Goal: Task Accomplishment & Management: Manage account settings

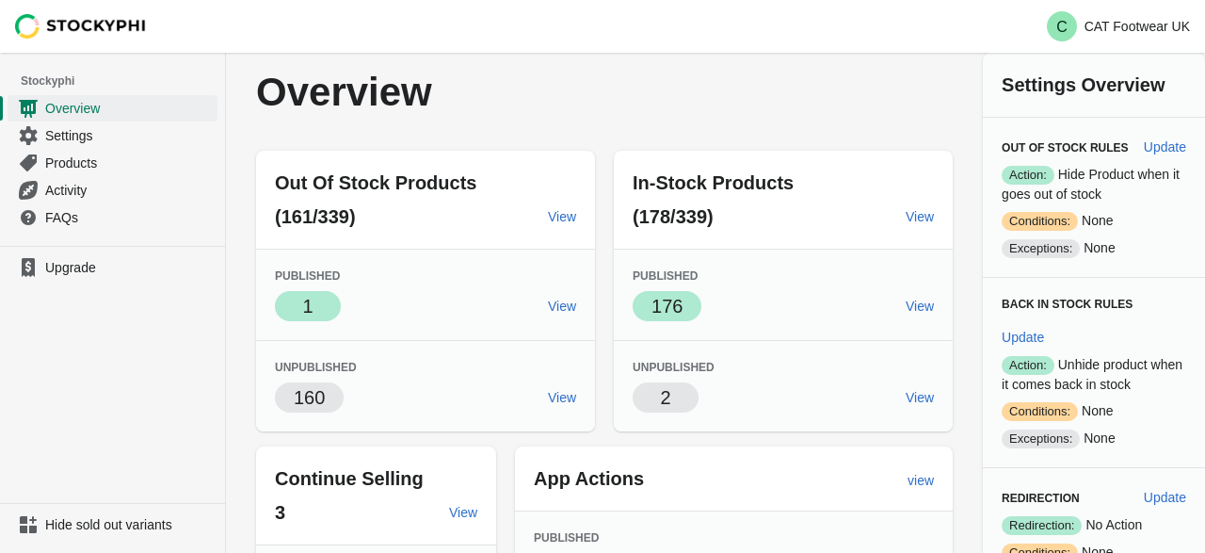
scroll to position [81, 0]
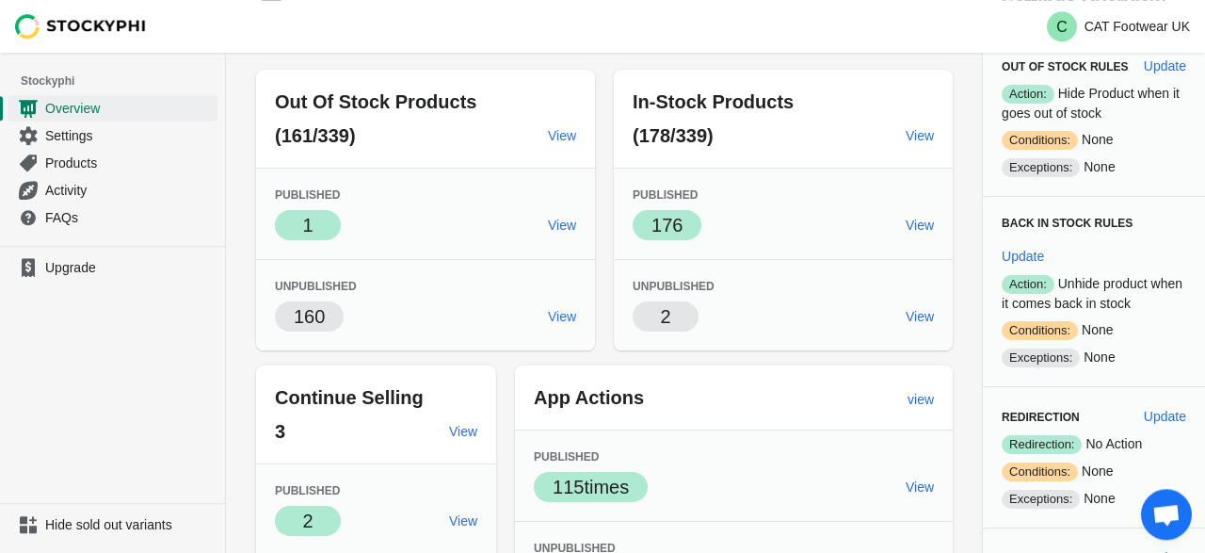
select select "hours"
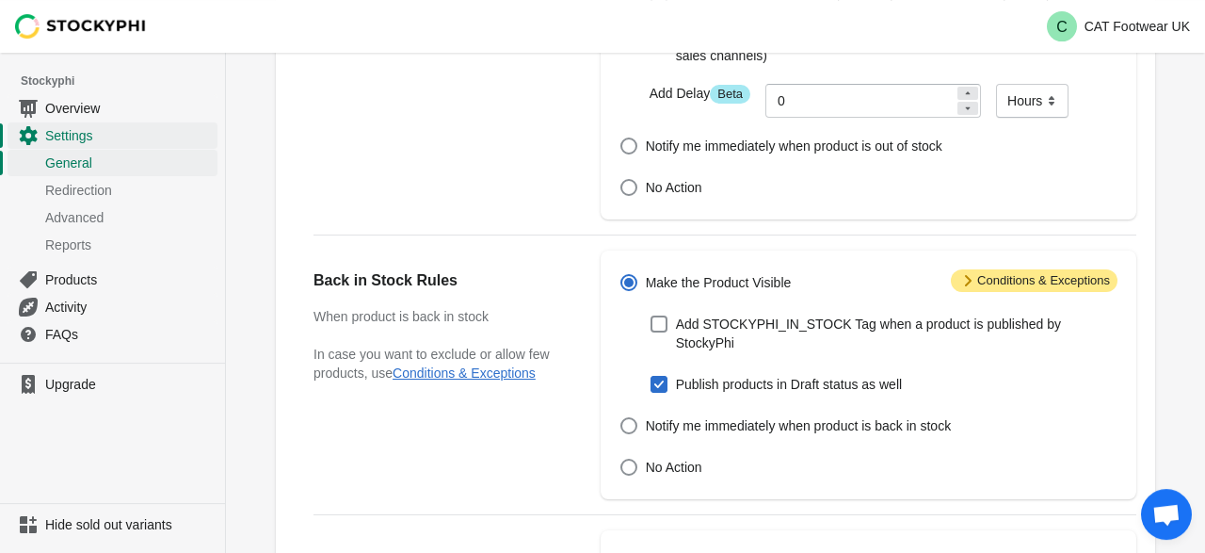
scroll to position [286, 0]
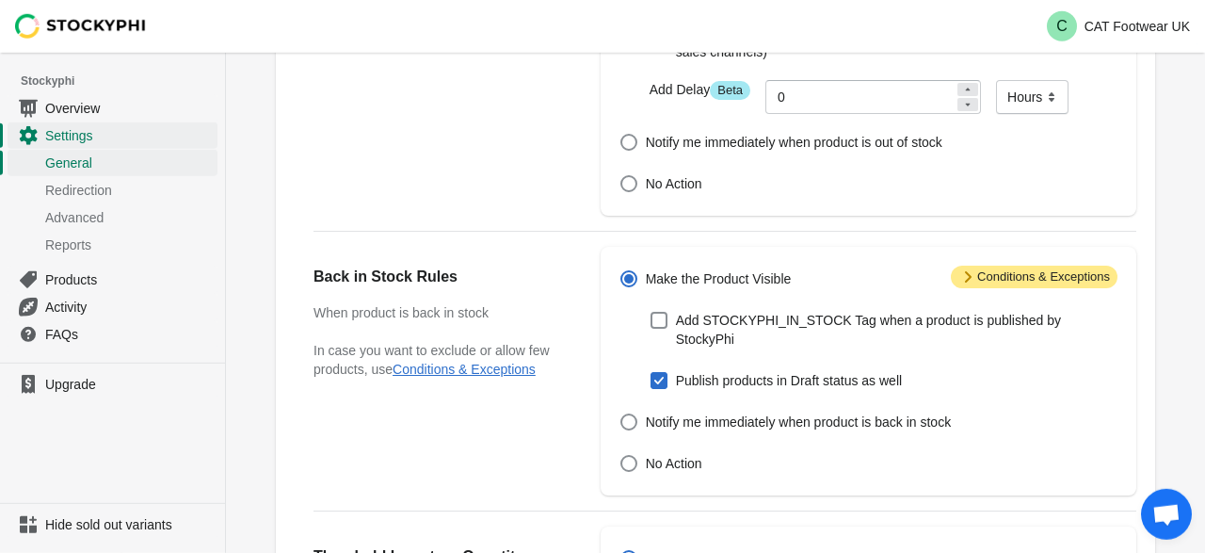
click at [664, 372] on span at bounding box center [659, 380] width 17 height 17
click at [652, 372] on input "Publish products in Draft status as well" at bounding box center [651, 372] width 1 height 1
checkbox input "false"
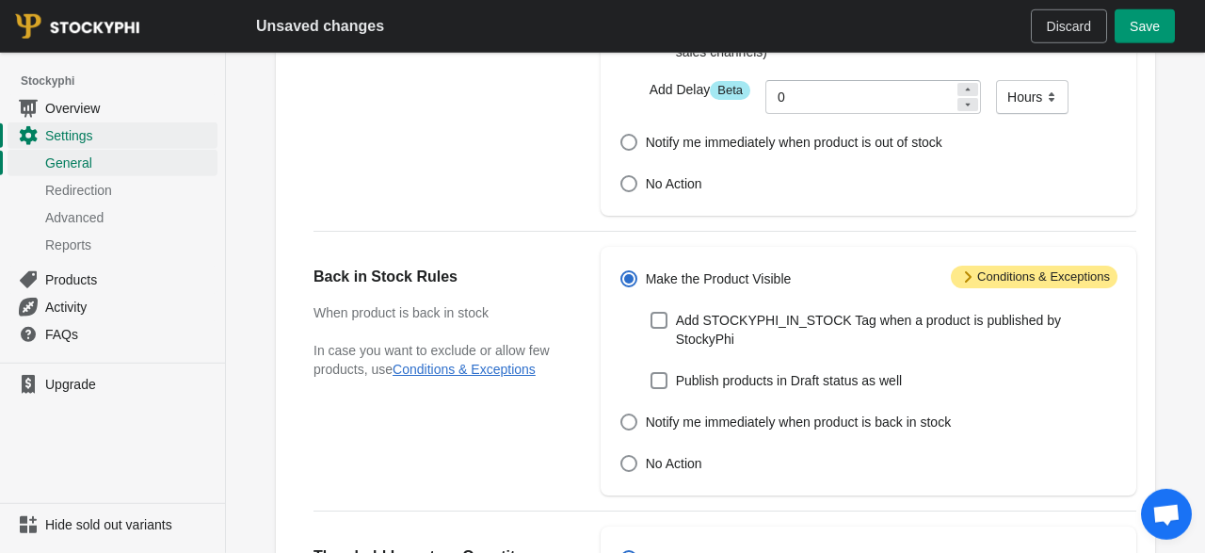
click at [1123, 40] on button "Save" at bounding box center [1145, 26] width 60 height 34
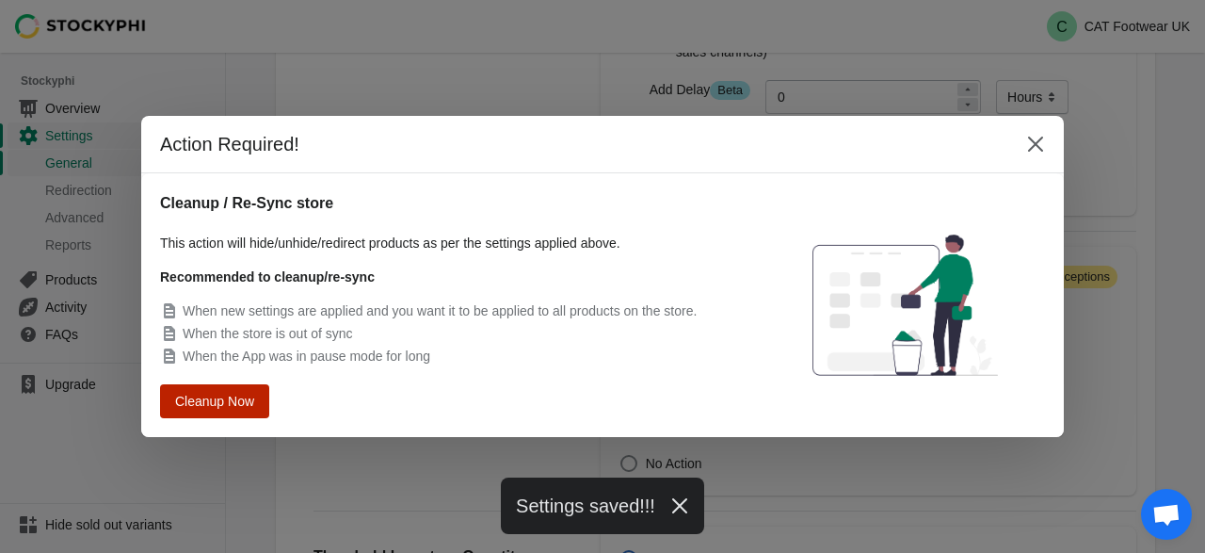
click at [235, 395] on span "Cleanup Now" at bounding box center [215, 400] width 72 height 13
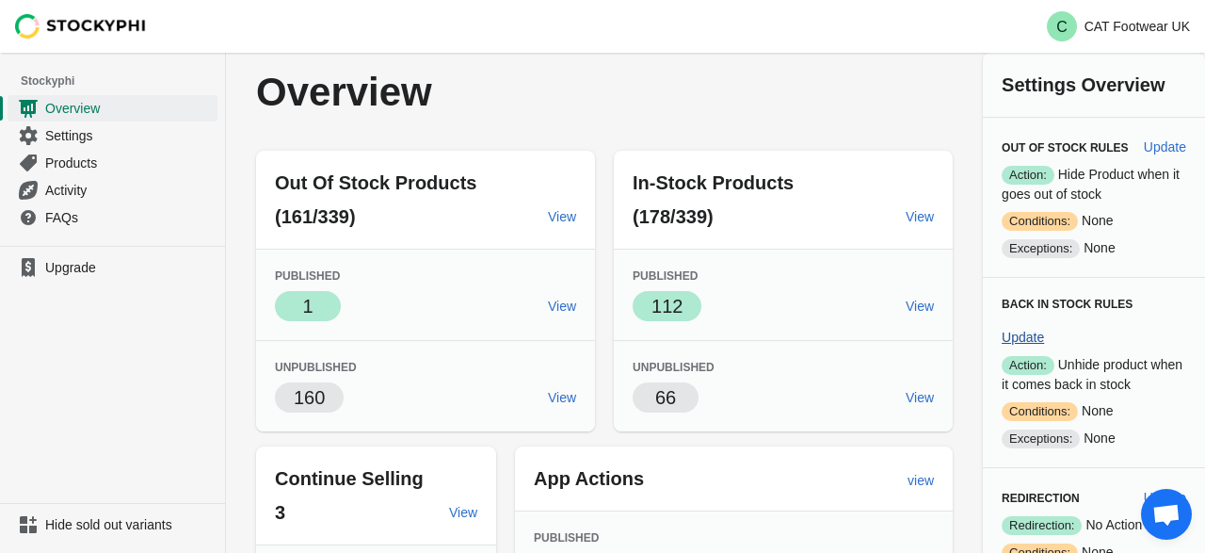
click at [1044, 330] on span "Update" at bounding box center [1023, 337] width 42 height 15
select select "hours"
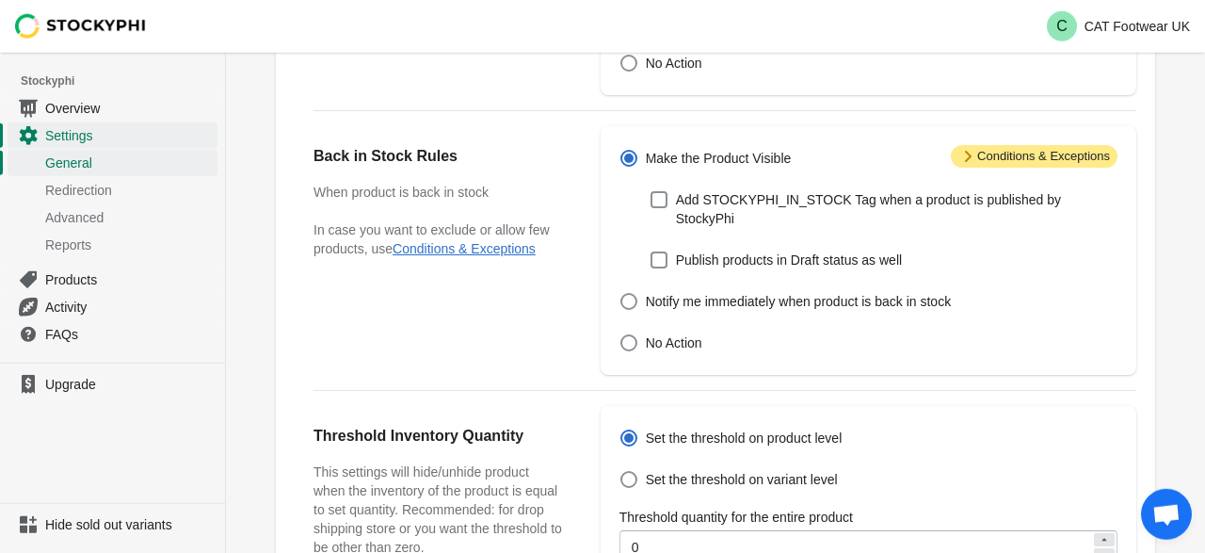
scroll to position [467, 0]
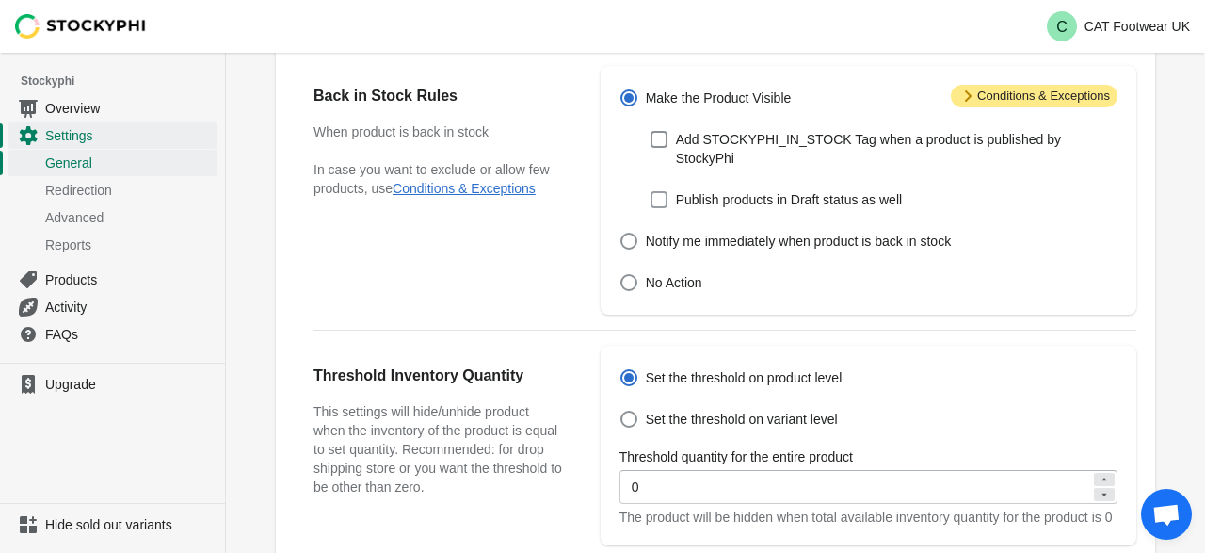
click at [654, 191] on span at bounding box center [659, 199] width 17 height 17
click at [652, 191] on input "Publish products in Draft status as well" at bounding box center [651, 191] width 1 height 1
checkbox input "true"
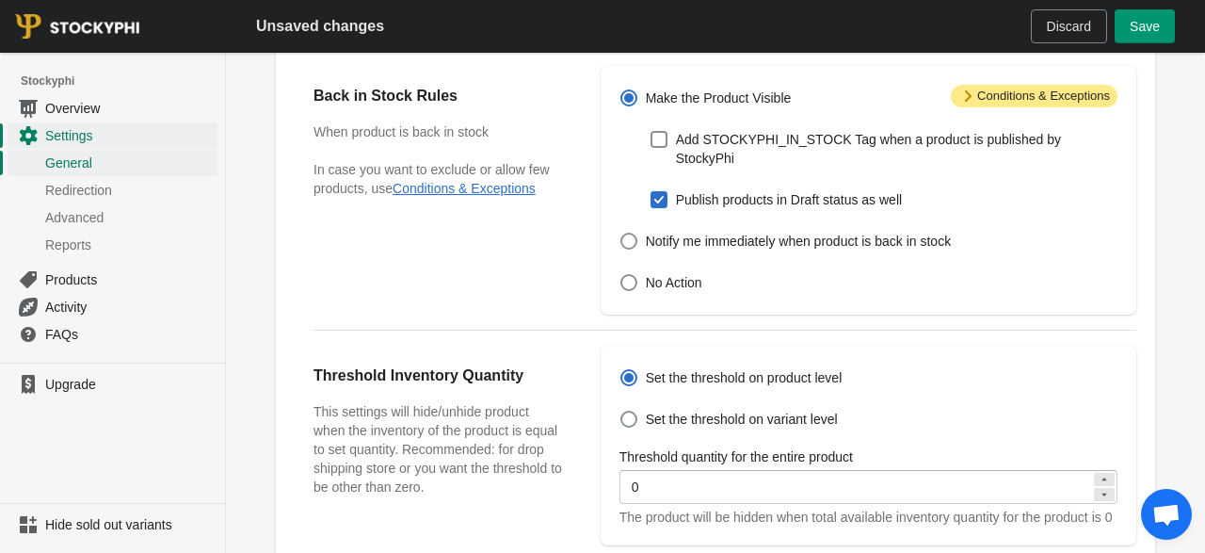
click at [1148, 37] on button "Save" at bounding box center [1145, 26] width 60 height 34
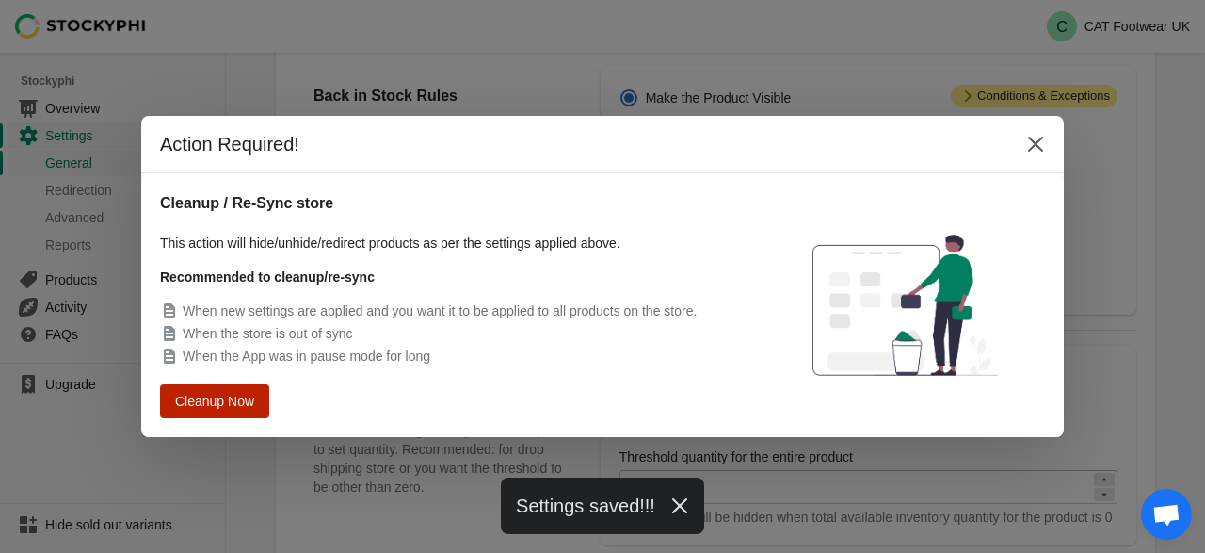
click at [207, 406] on span "Cleanup Now" at bounding box center [215, 400] width 72 height 13
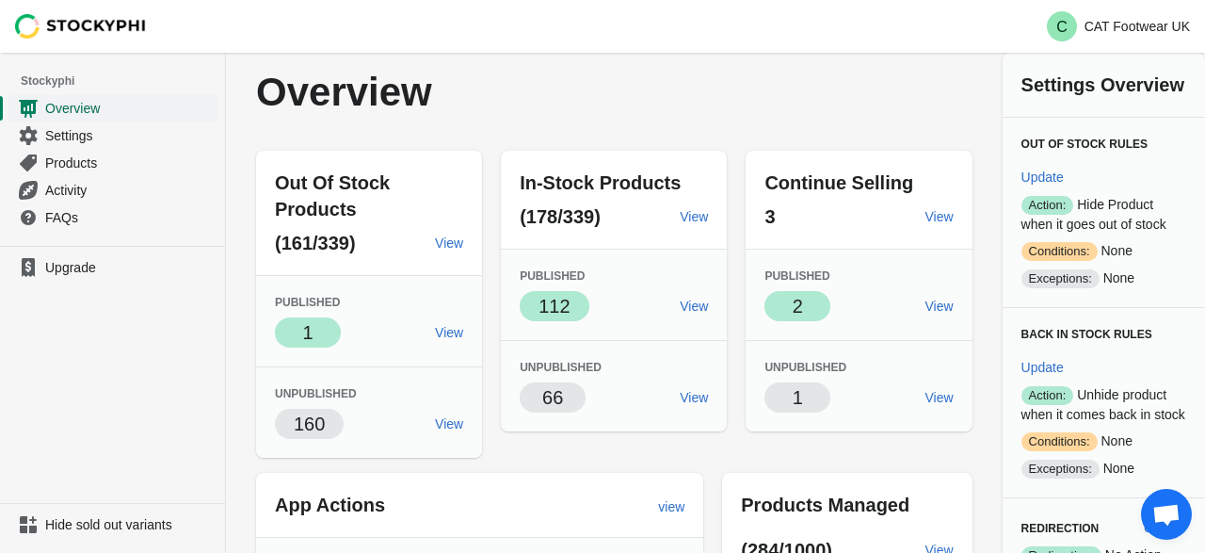
click at [88, 109] on span "Overview" at bounding box center [129, 108] width 169 height 19
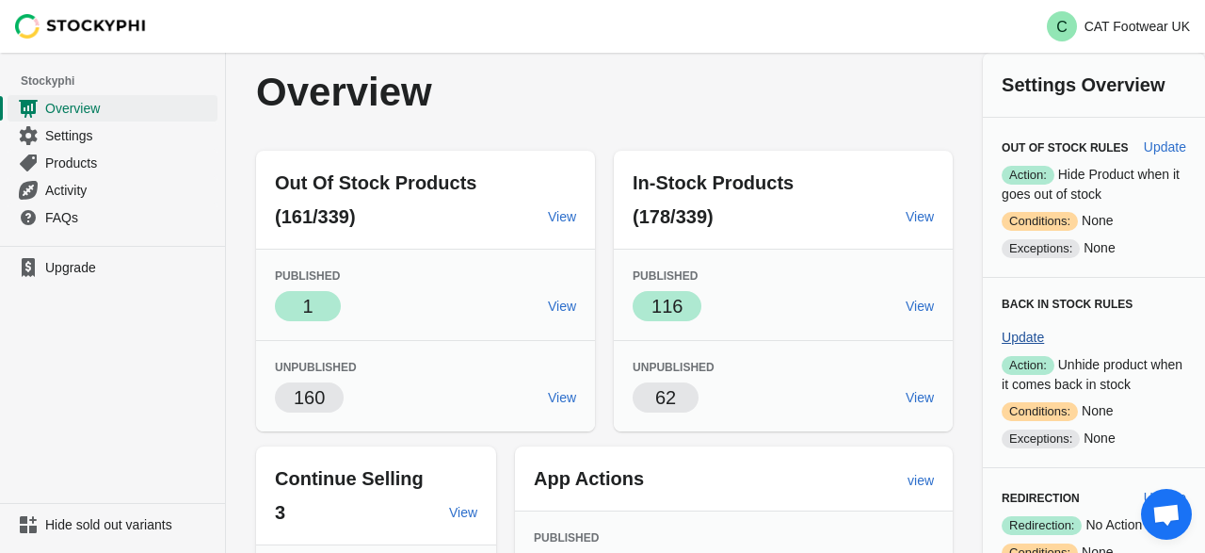
click at [1044, 330] on span "Update" at bounding box center [1023, 337] width 42 height 15
select select "hours"
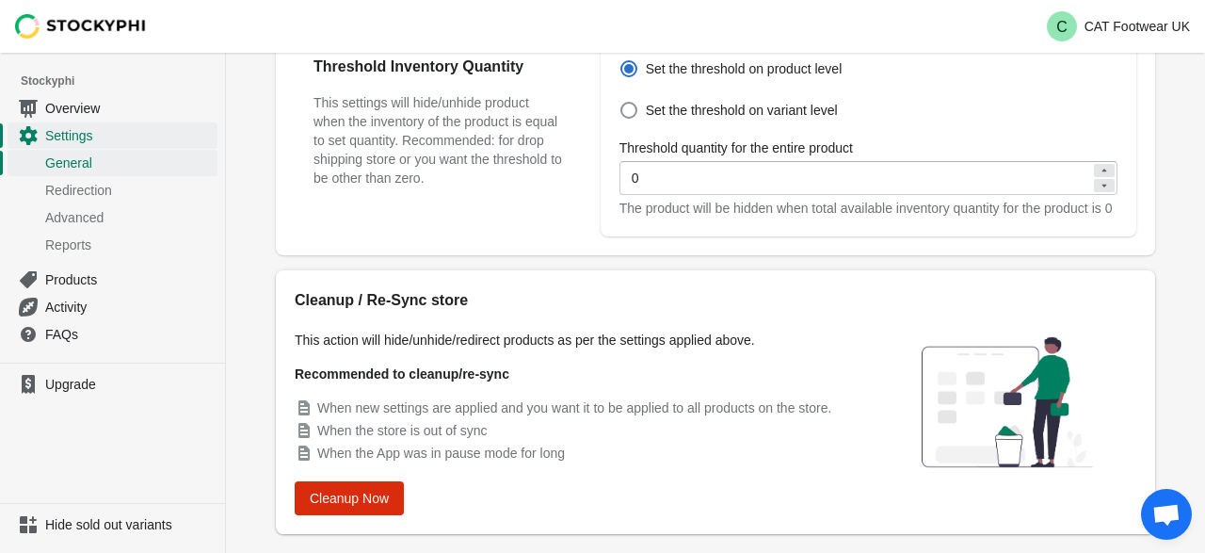
scroll to position [778, 0]
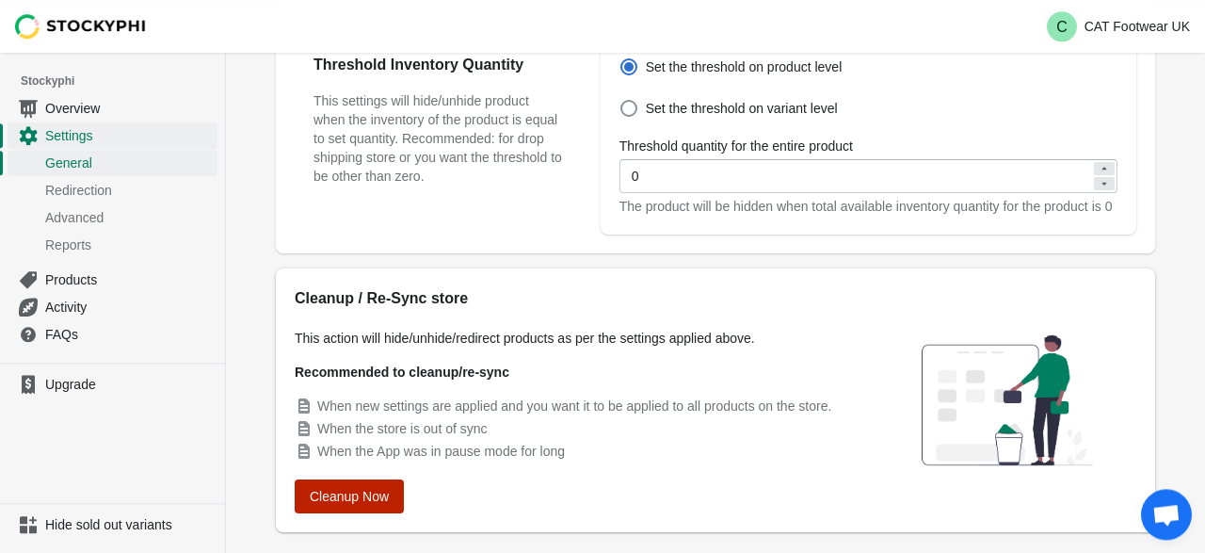
click at [370, 485] on button "Cleanup Now" at bounding box center [349, 496] width 109 height 34
